Goal: Find specific page/section: Find specific page/section

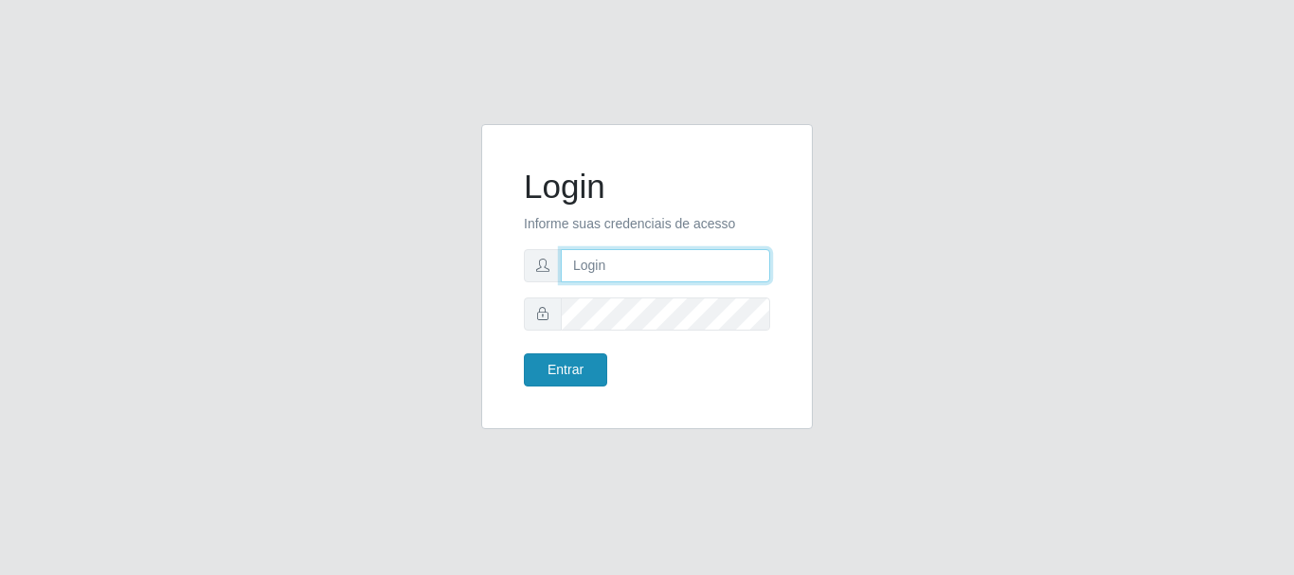
type input "caio@B1"
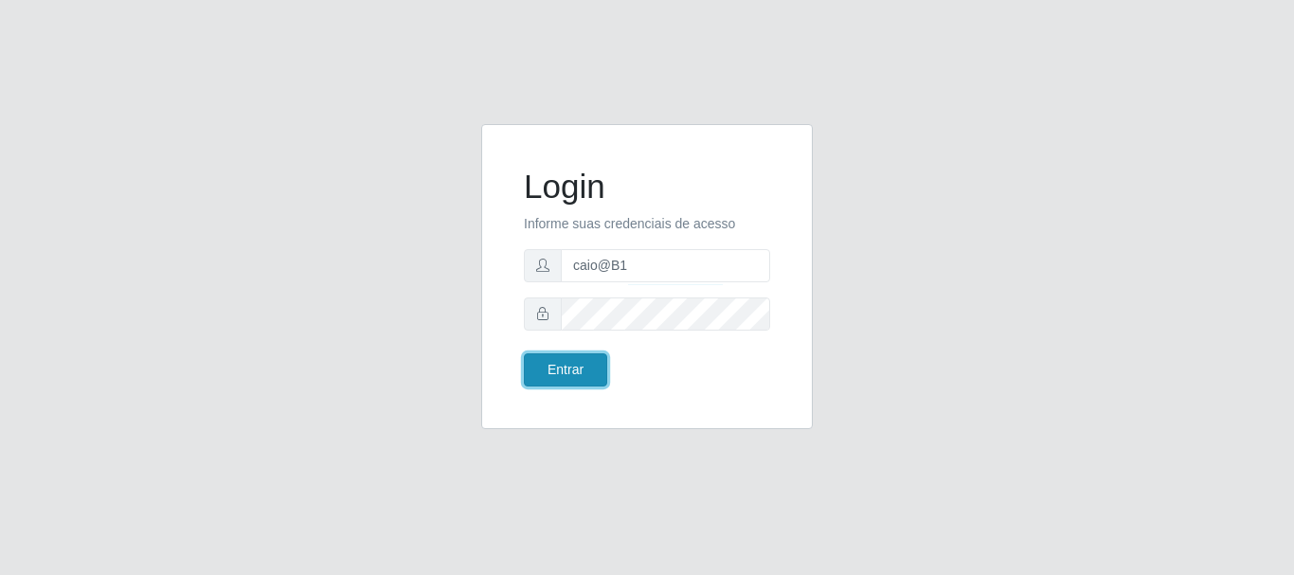
click at [584, 359] on button "Entrar" at bounding box center [565, 369] width 83 height 33
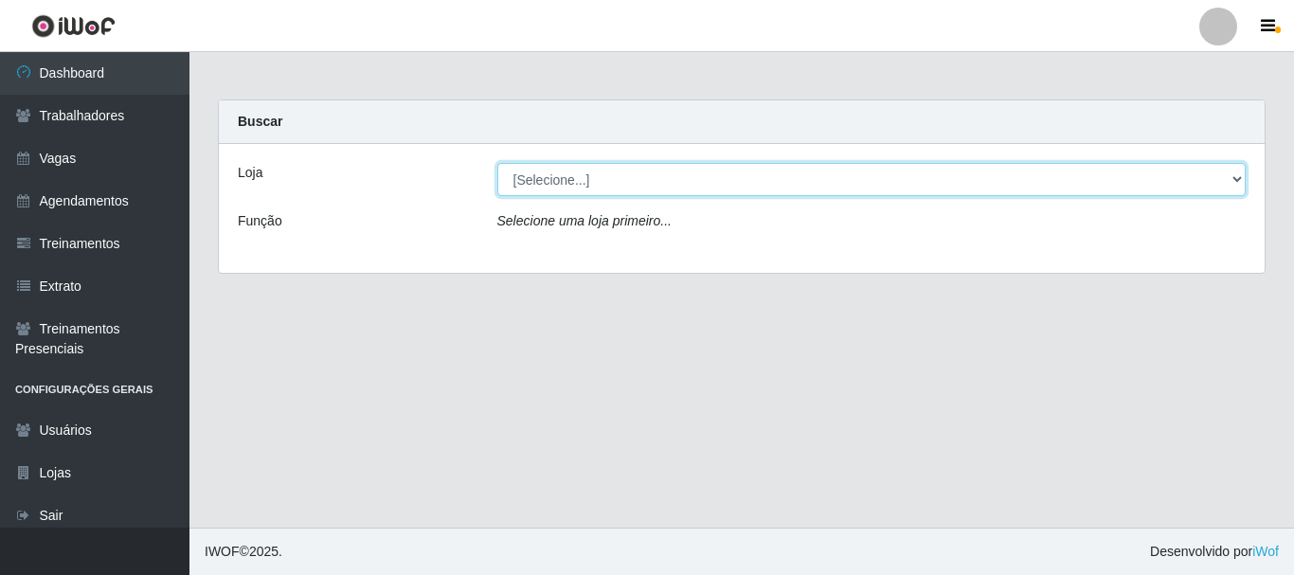
click at [710, 194] on select "[Selecione...] Bemais Supermercados - B1 [GEOGRAPHIC_DATA]" at bounding box center [871, 179] width 749 height 33
select select "403"
click at [497, 163] on select "[Selecione...] Bemais Supermercados - B1 [GEOGRAPHIC_DATA]" at bounding box center [871, 179] width 749 height 33
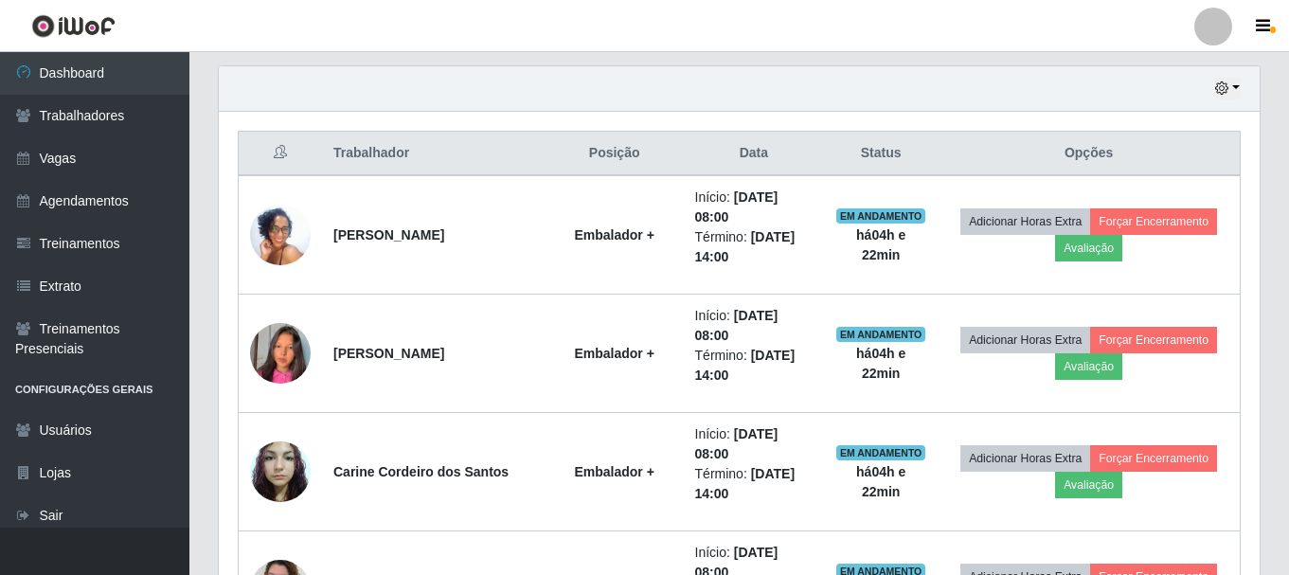
scroll to position [654, 0]
